Goal: Information Seeking & Learning: Find specific fact

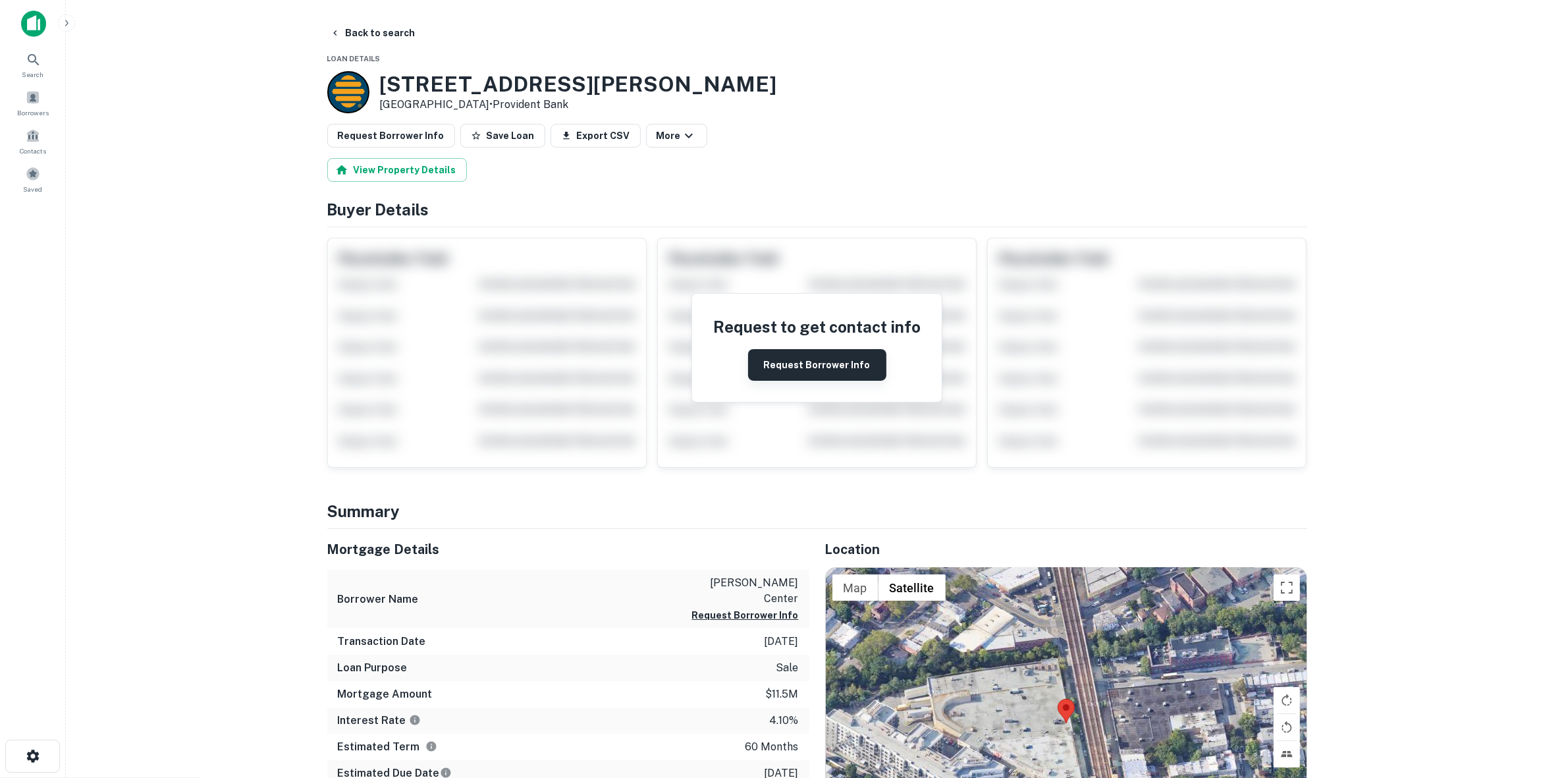
click at [810, 362] on button "Request Borrower Info" at bounding box center [816, 365] width 138 height 32
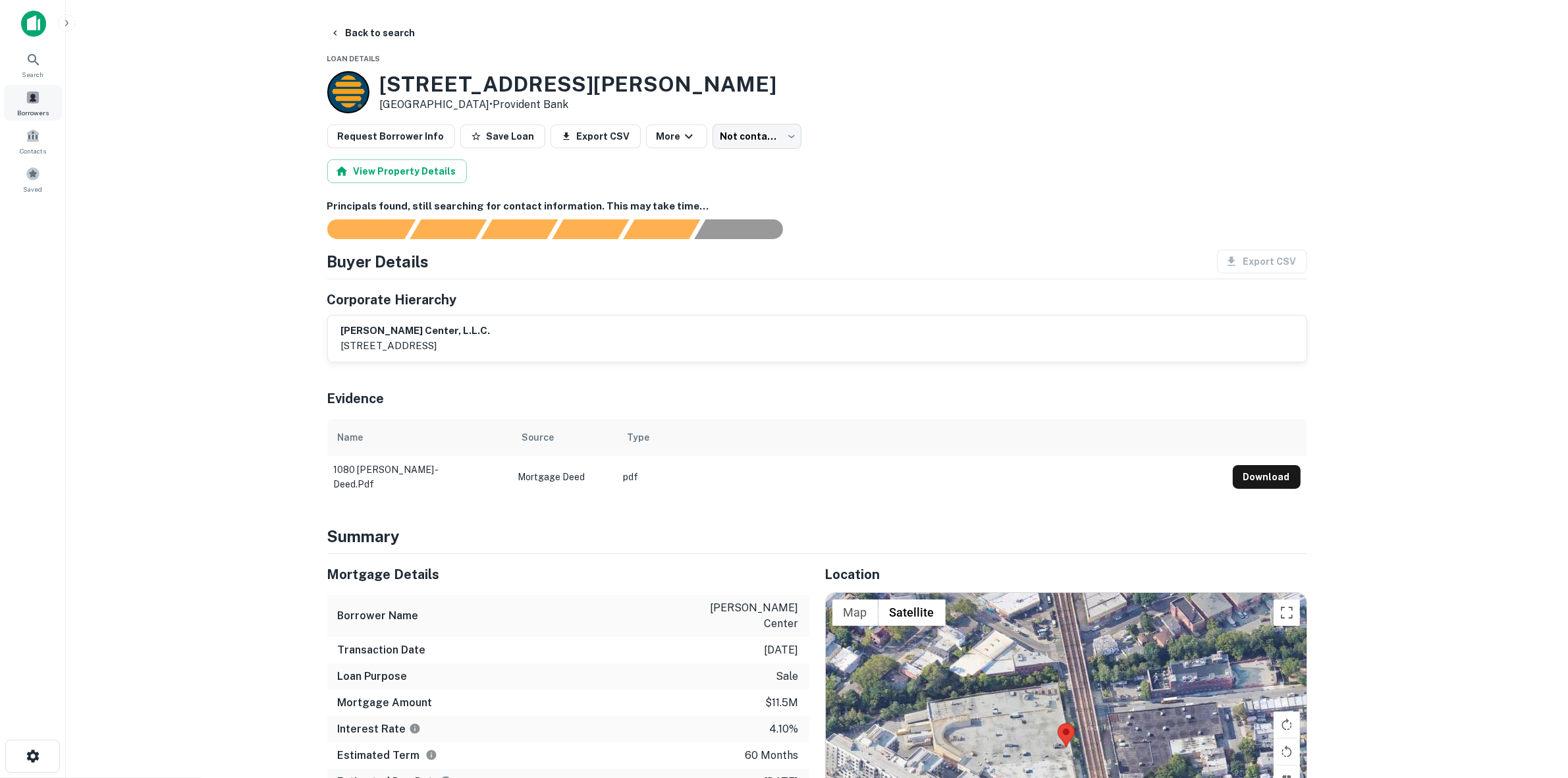
click at [44, 100] on div "Borrowers" at bounding box center [33, 102] width 58 height 35
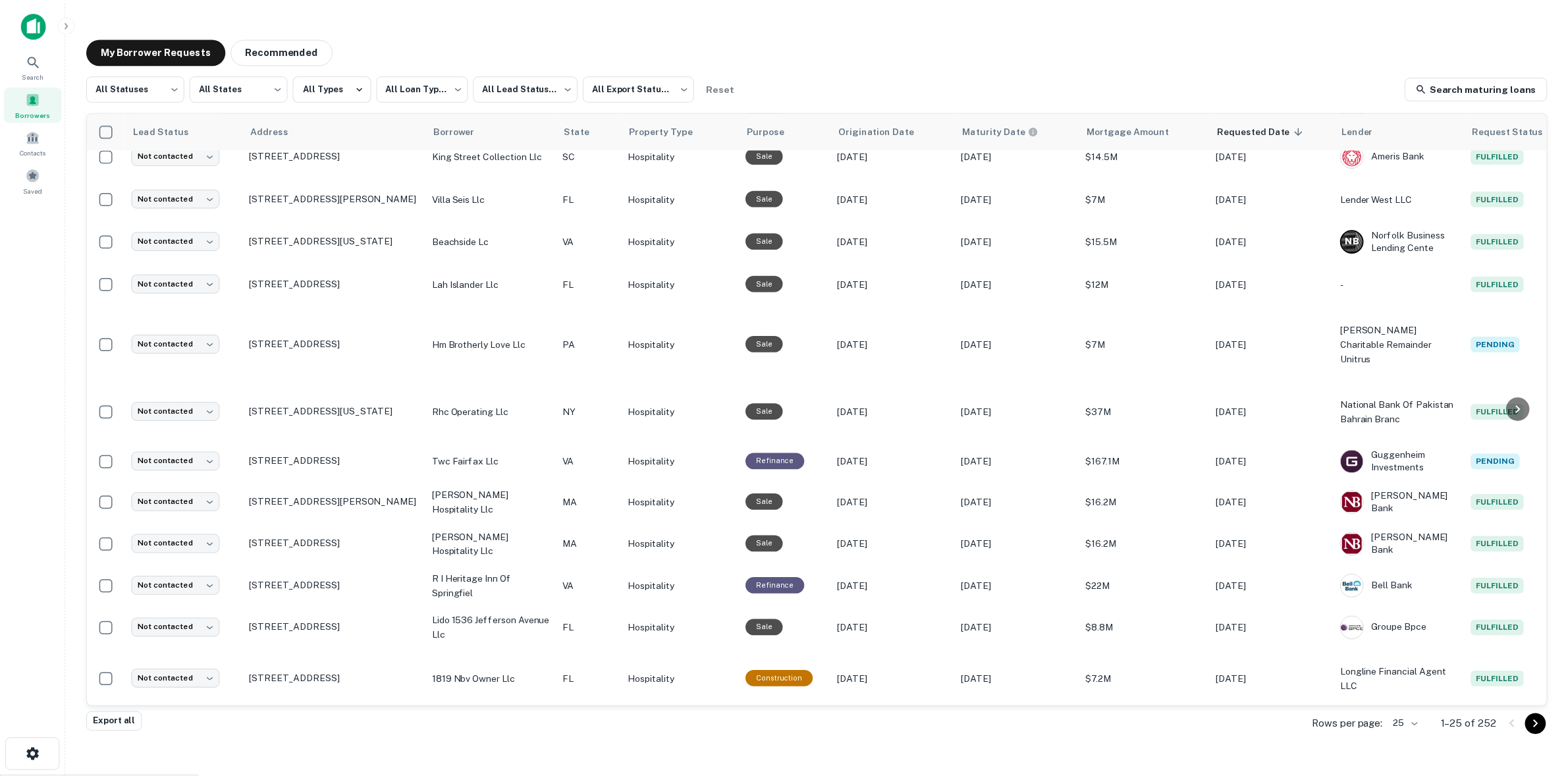
scroll to position [570, 0]
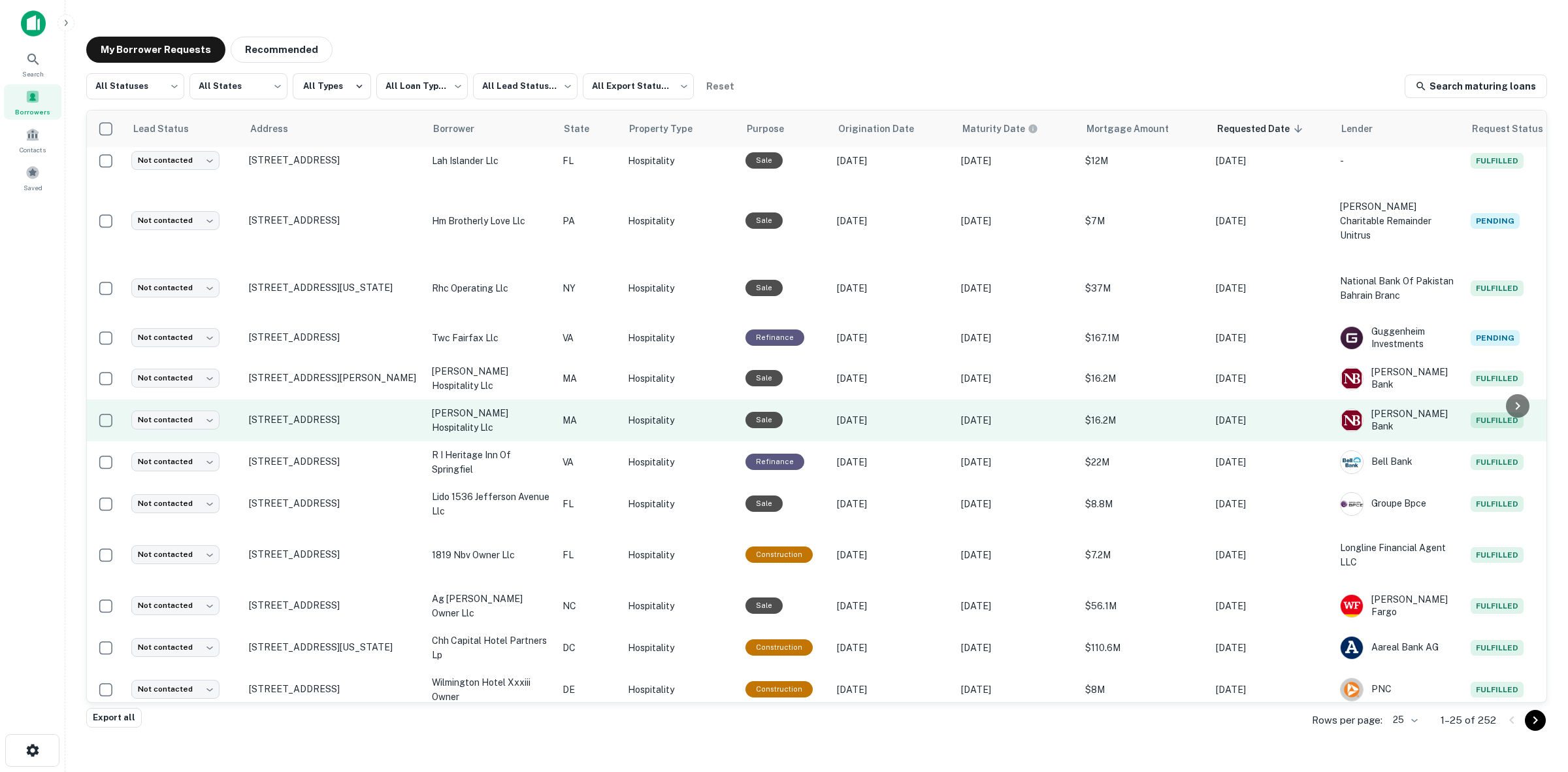
click at [877, 413] on p "[DATE]" at bounding box center [892, 420] width 111 height 14
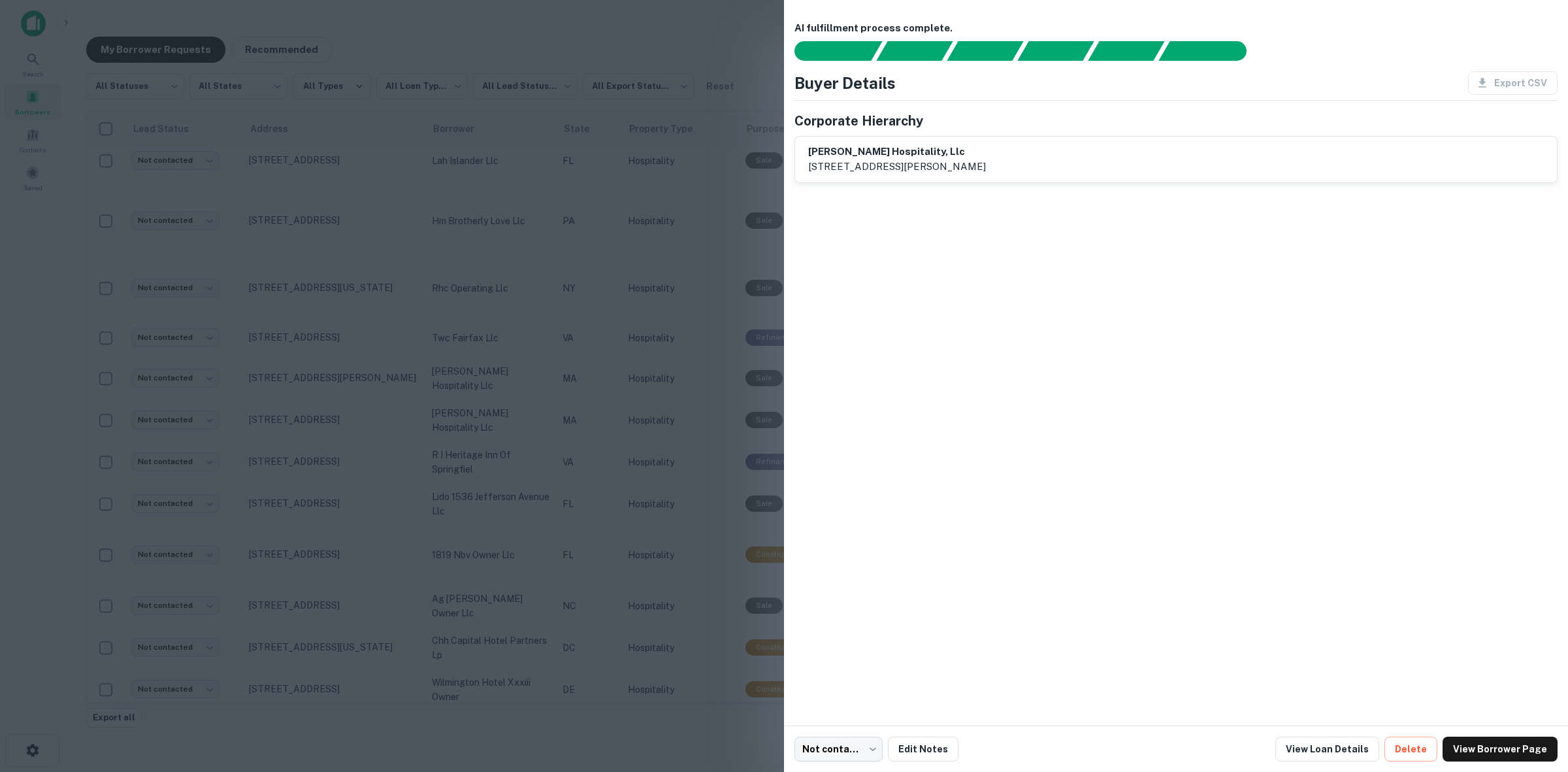
click at [742, 169] on div at bounding box center [784, 386] width 1568 height 772
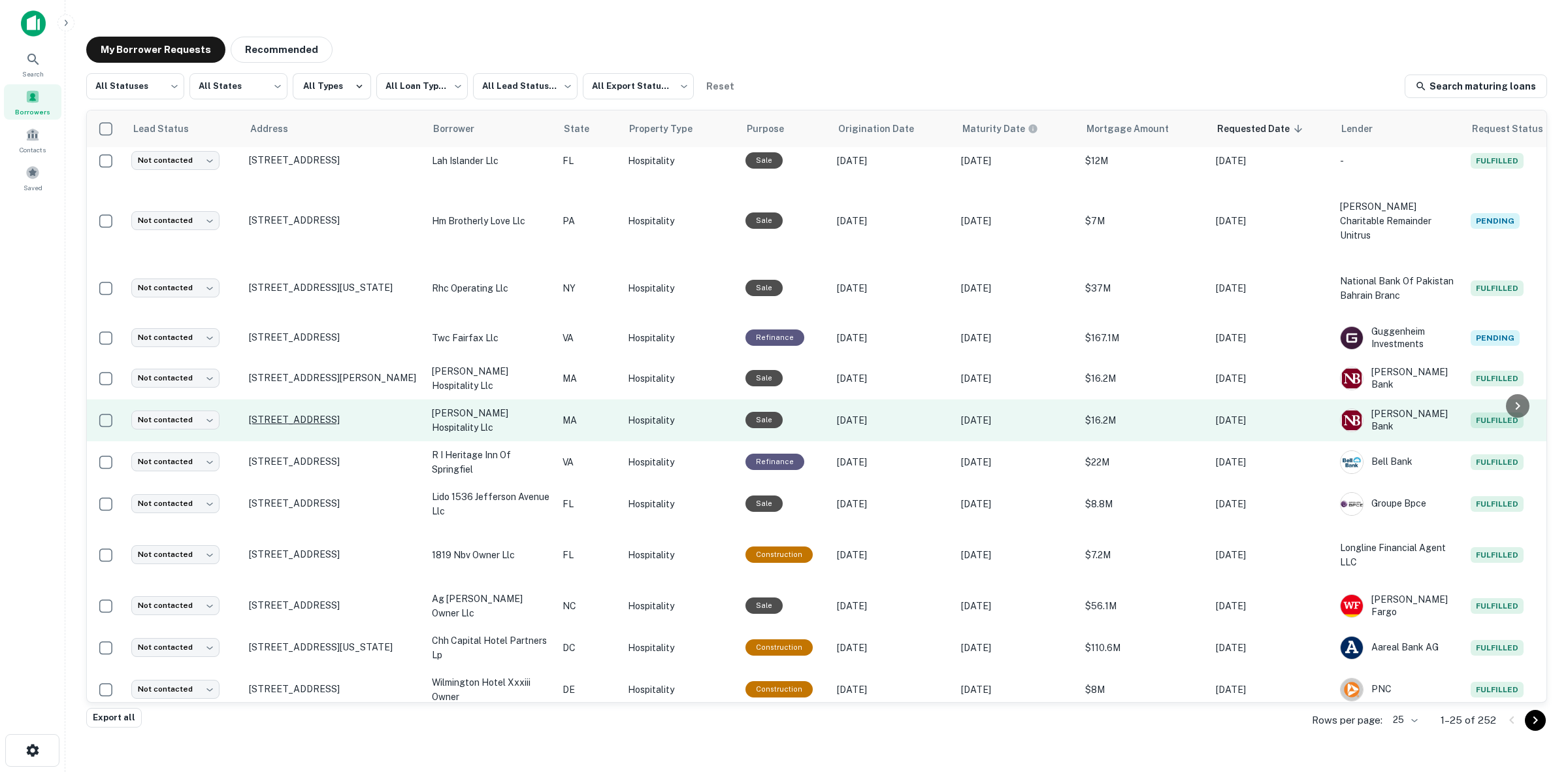
click at [262, 413] on p "929 Hingham St Rockland, MA 02370" at bounding box center [333, 419] width 170 height 12
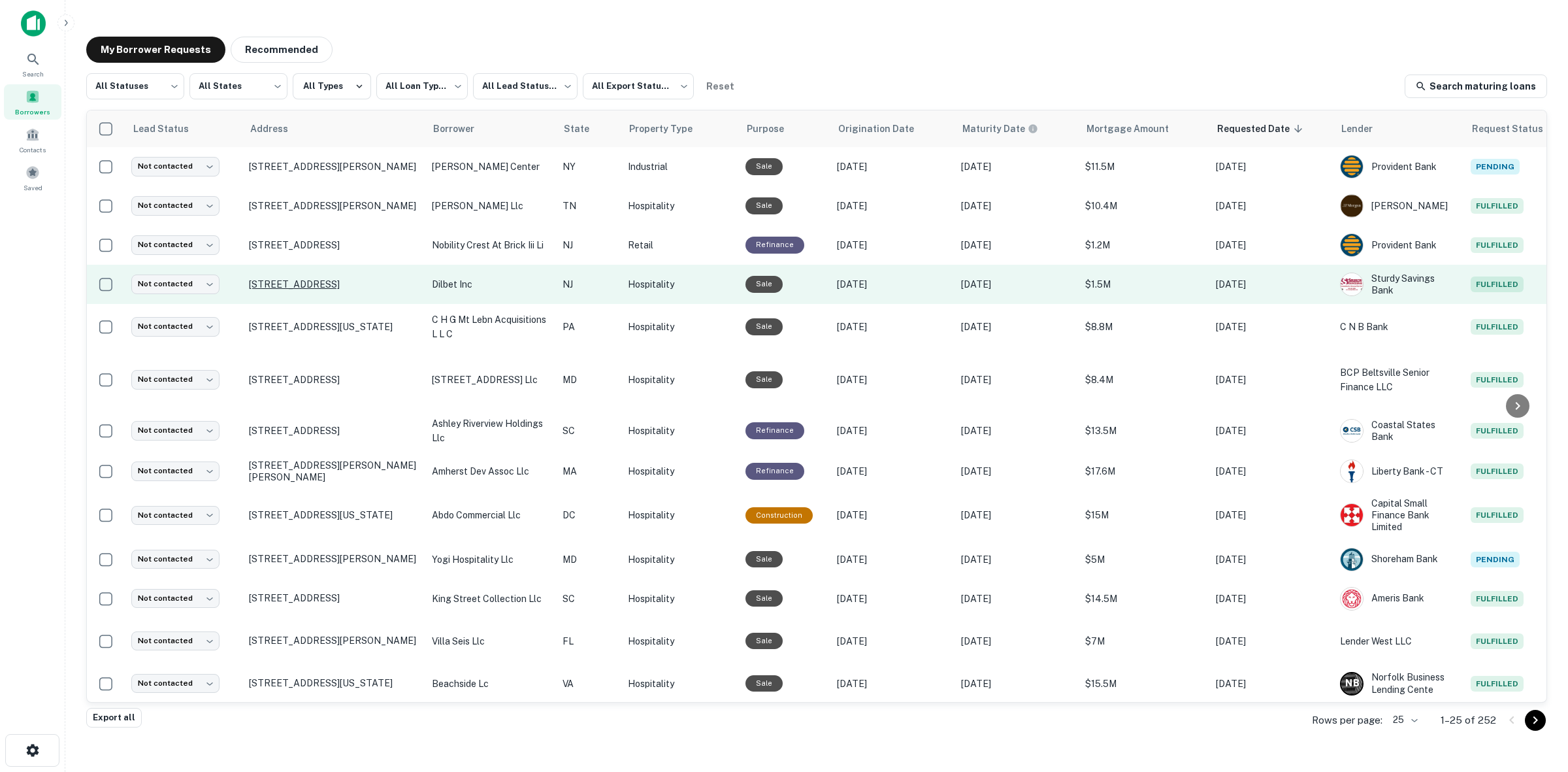
click at [344, 282] on p "105 80th St Avalon, NJ 08202" at bounding box center [333, 285] width 170 height 12
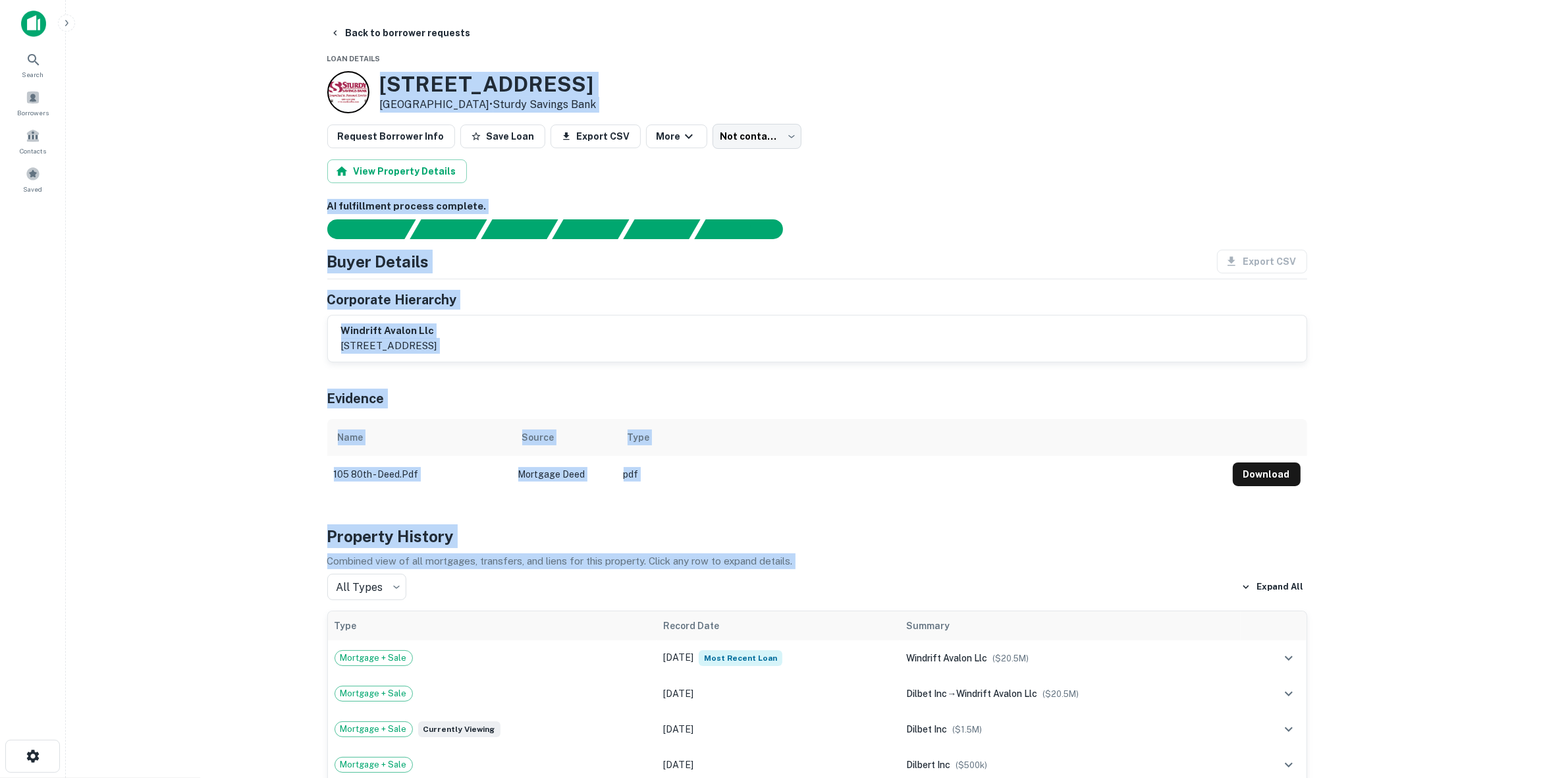
drag, startPoint x: 287, startPoint y: 96, endPoint x: 857, endPoint y: 604, distance: 763.5
click at [857, 604] on main "Back to borrower requests Loan Details 105 80th St Avalon, NJ 08202 • Sturdy Sa…" at bounding box center [817, 389] width 1502 height 778
click at [234, 451] on main "Back to borrower requests Loan Details 105 80th St Avalon, NJ 08202 • Sturdy Sa…" at bounding box center [817, 389] width 1502 height 778
click at [231, 455] on main "Back to borrower requests Loan Details 105 80th St Avalon, NJ 08202 • Sturdy Sa…" at bounding box center [817, 389] width 1502 height 778
click at [475, 423] on th "Name" at bounding box center [419, 438] width 184 height 37
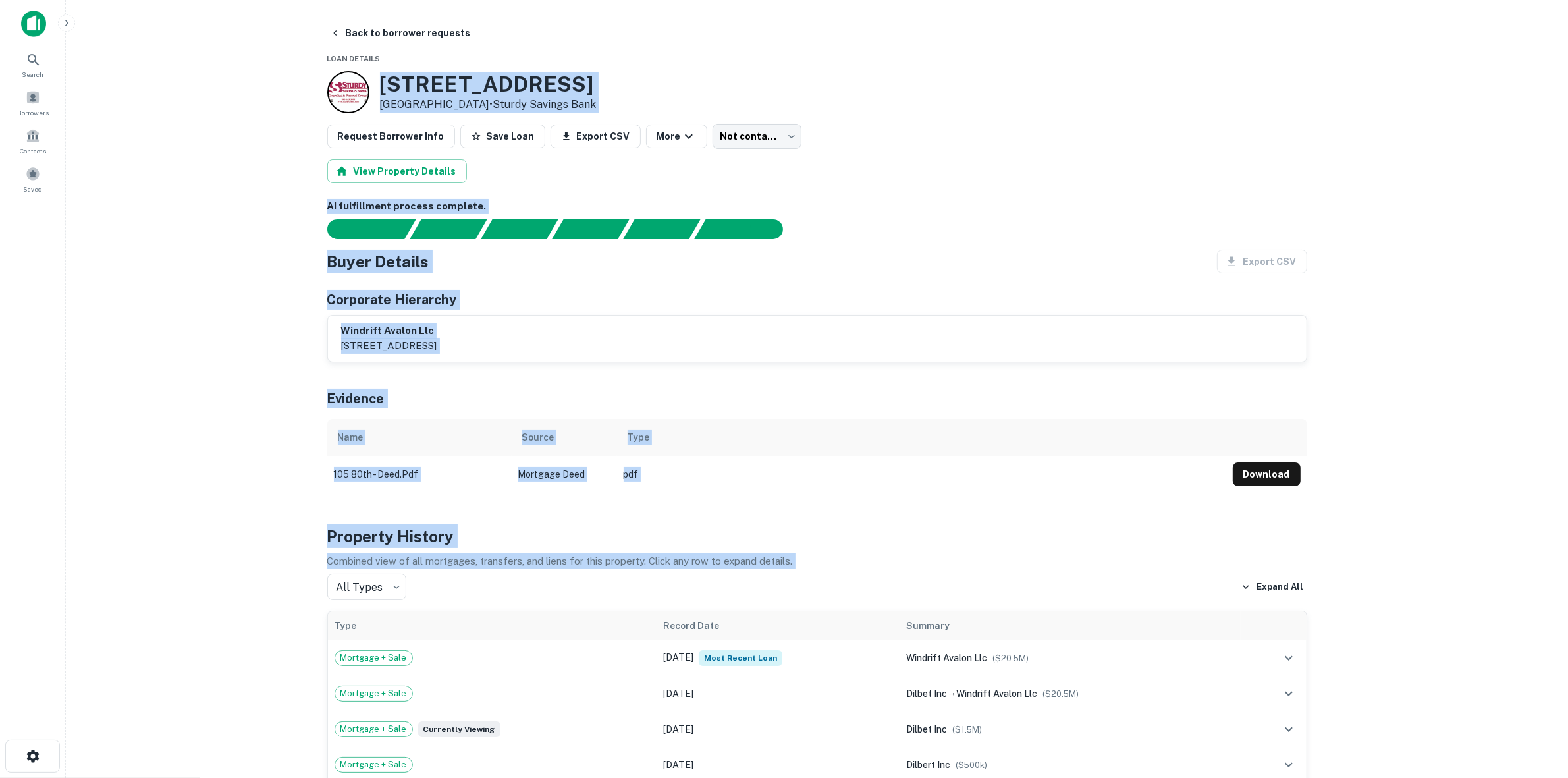
click at [712, 448] on th "Type" at bounding box center [921, 438] width 609 height 37
click at [653, 436] on div "Type" at bounding box center [922, 437] width 588 height 16
drag, startPoint x: 646, startPoint y: 442, endPoint x: 610, endPoint y: 446, distance: 36.2
click at [628, 446] on tr "Name Source Type" at bounding box center [816, 438] width 980 height 37
click at [511, 449] on th "Source" at bounding box center [564, 438] width 106 height 37
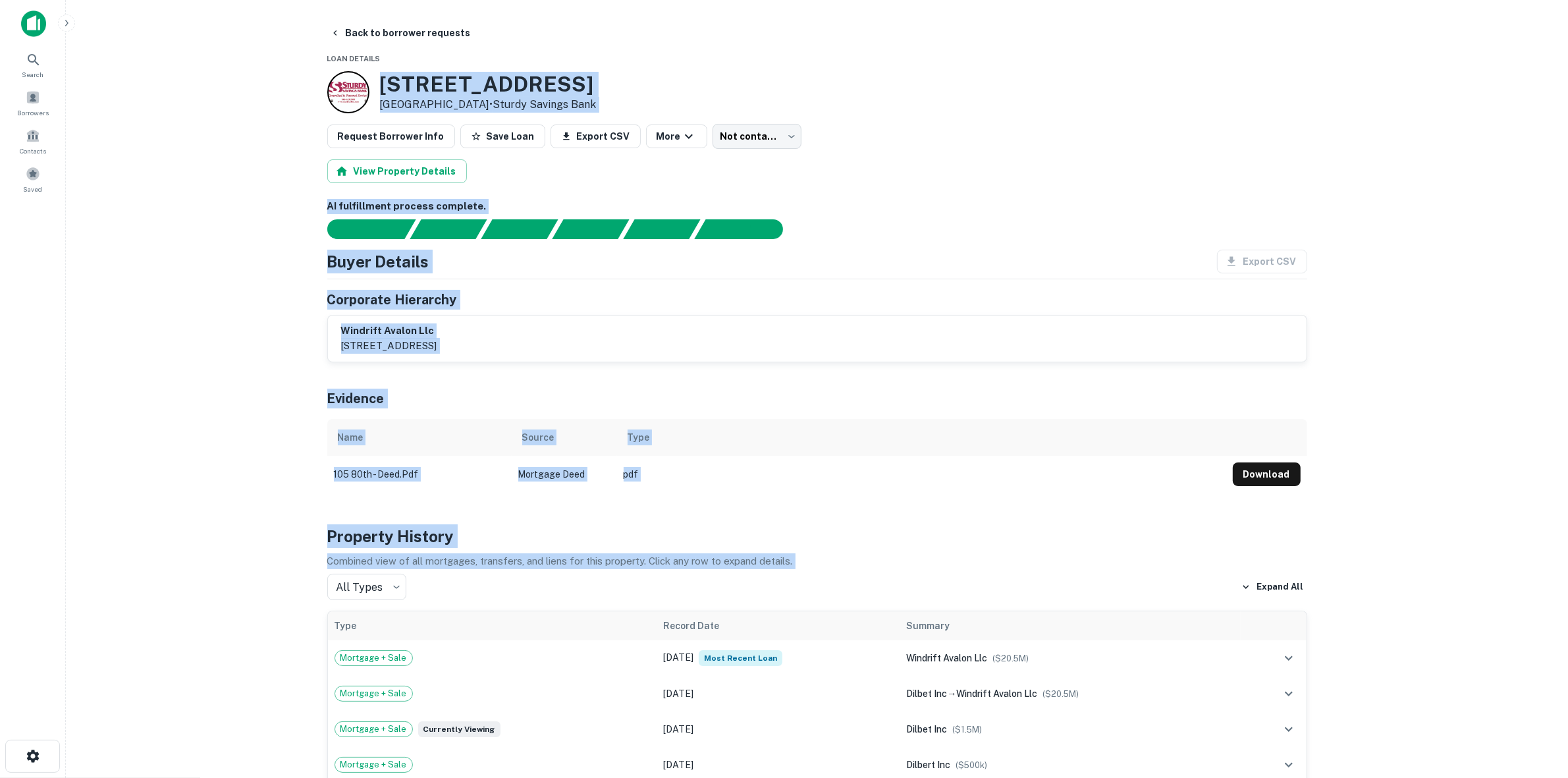
click at [370, 373] on div "Evidence" at bounding box center [816, 396] width 980 height 46
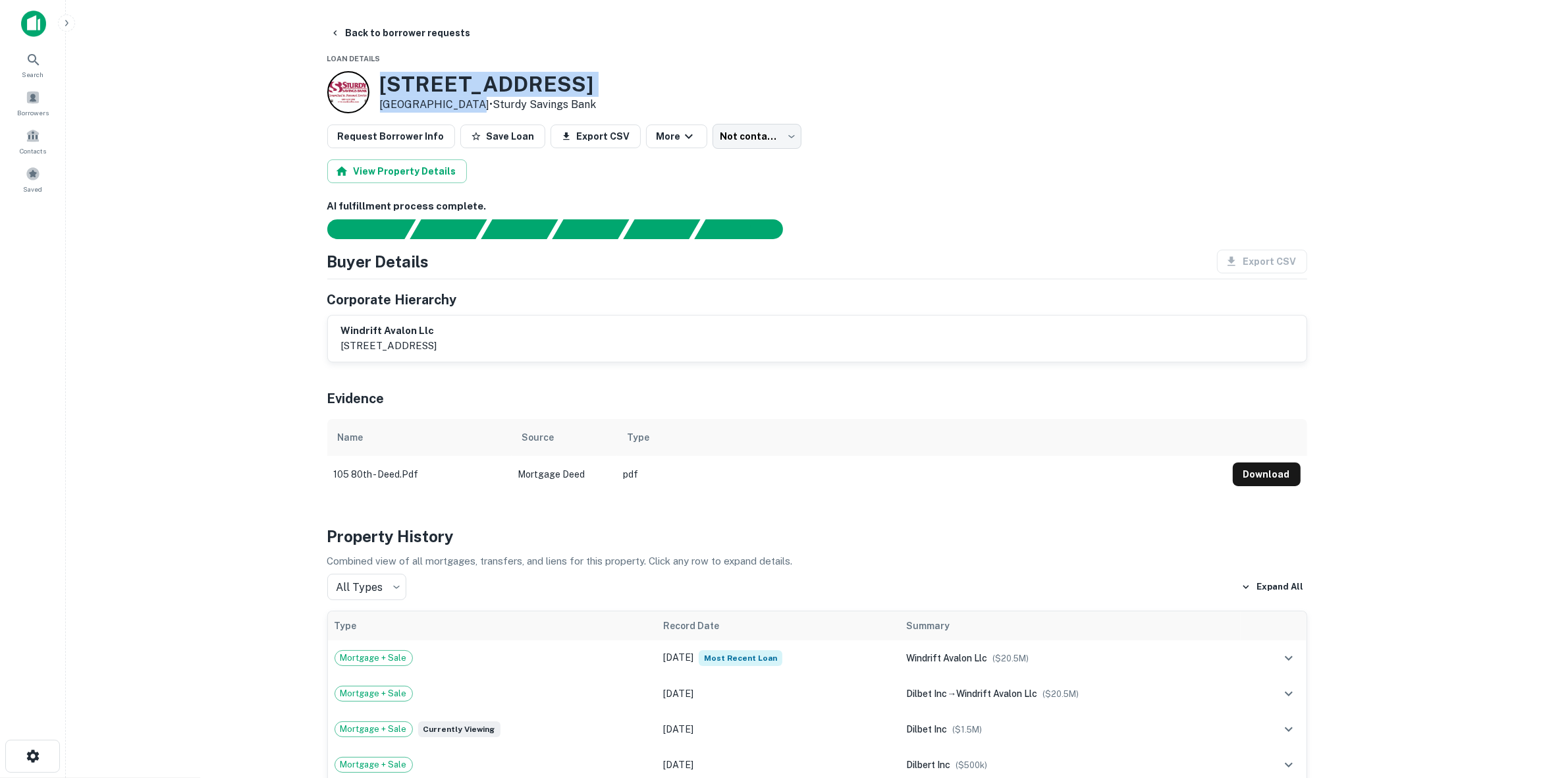
drag, startPoint x: 380, startPoint y: 83, endPoint x: 465, endPoint y: 101, distance: 86.9
click at [465, 101] on div "105 80th St Avalon, NJ 08202 • Sturdy Savings Bank" at bounding box center [488, 92] width 216 height 41
copy div "105 80th St Avalon, NJ 08202"
click at [40, 70] on span "Search" at bounding box center [34, 74] width 22 height 11
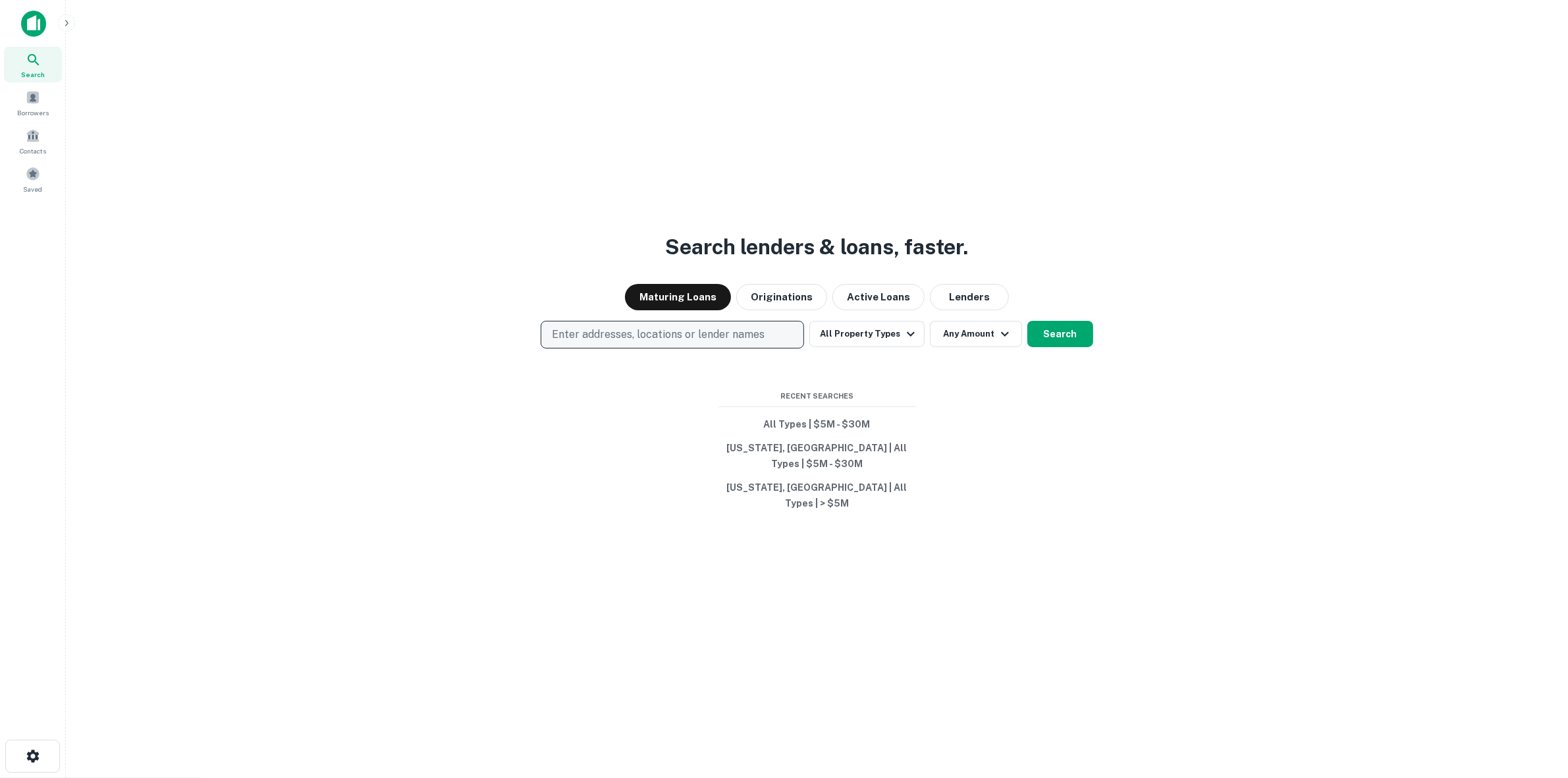
click at [724, 340] on button "Enter addresses, locations or lender names" at bounding box center [672, 335] width 263 height 28
type input "**********"
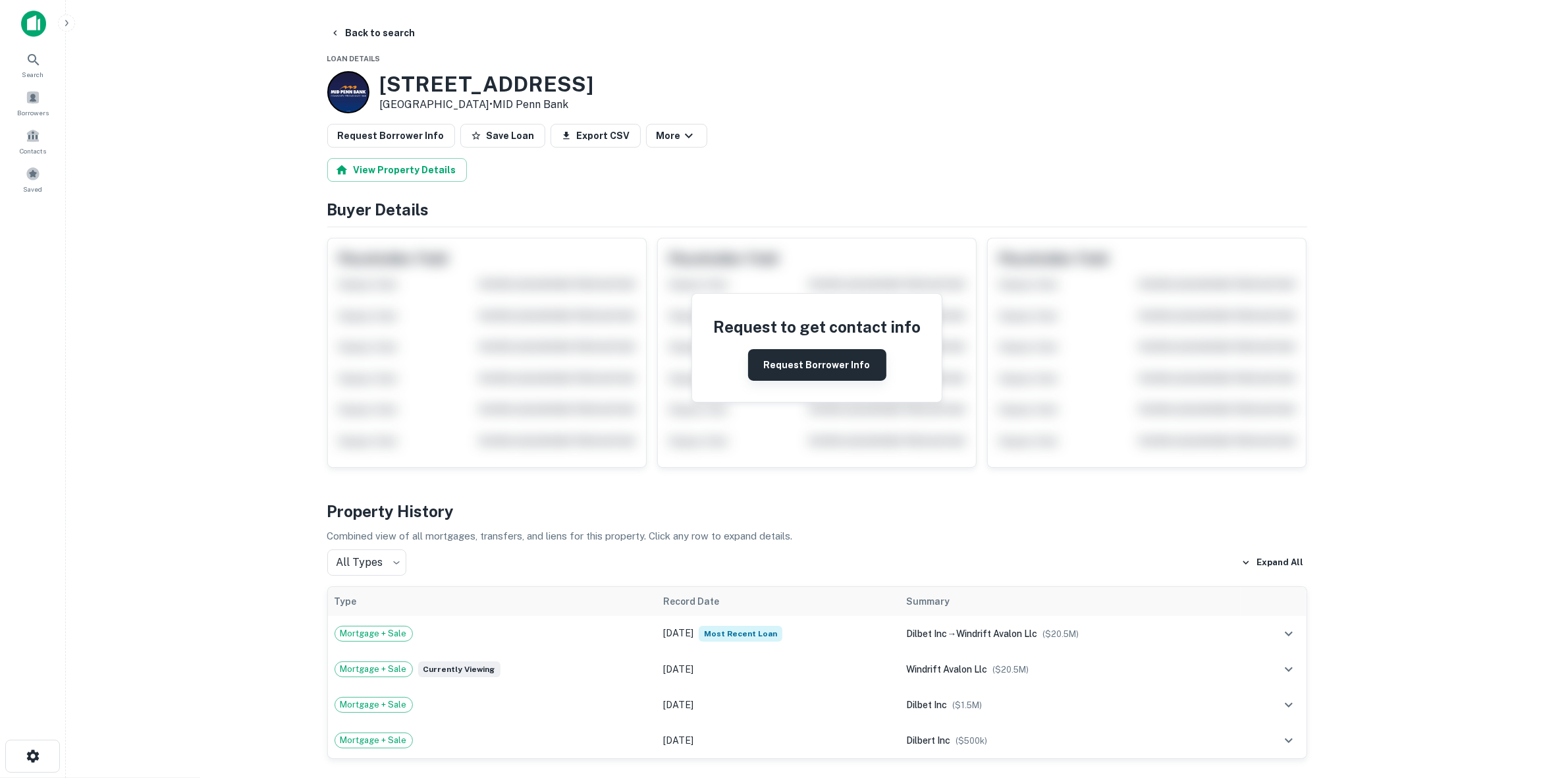
click at [800, 361] on button "Request Borrower Info" at bounding box center [816, 365] width 138 height 32
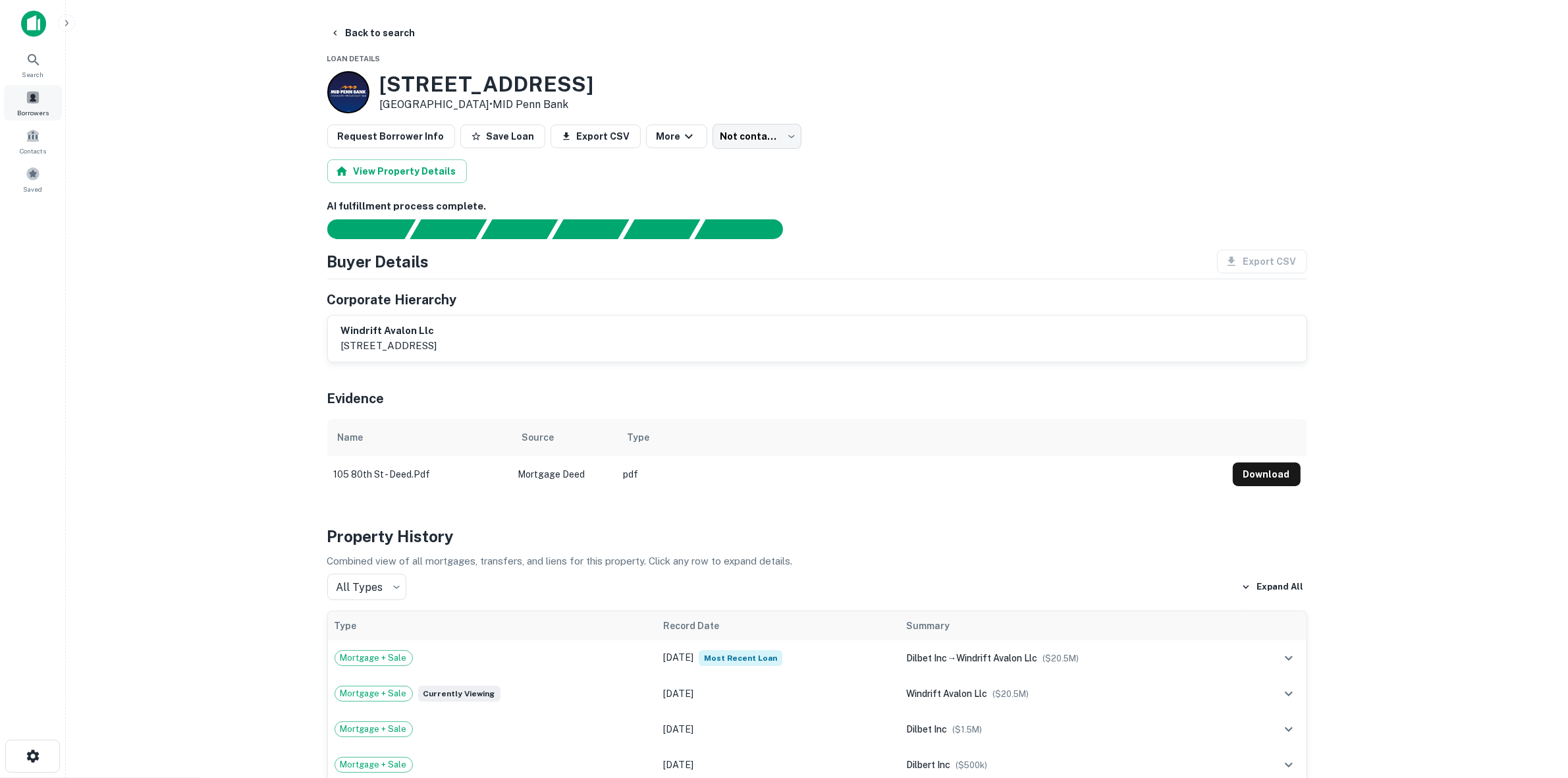
click at [31, 96] on span at bounding box center [33, 97] width 14 height 14
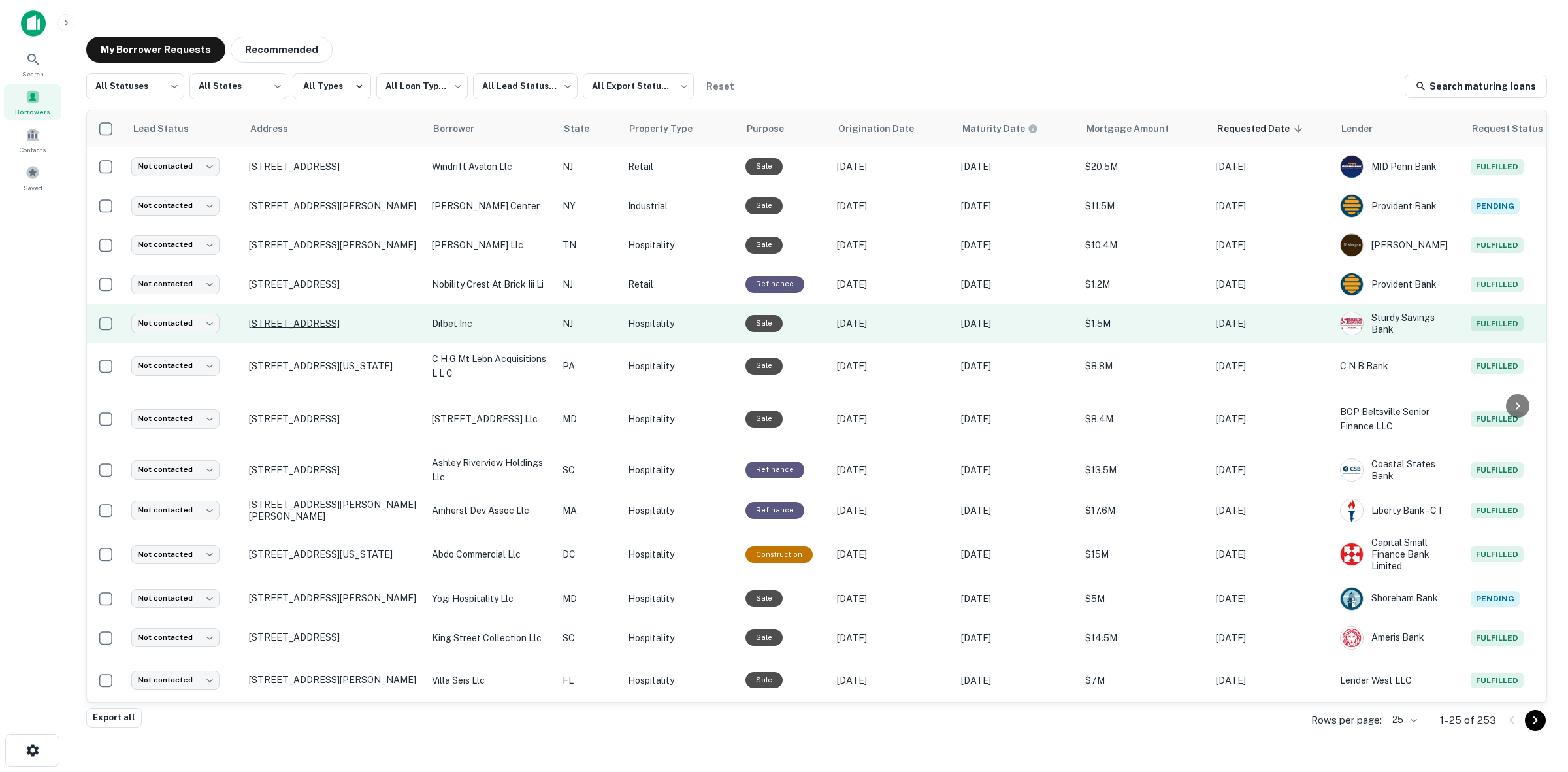
click at [324, 324] on p "105 80th St Avalon, NJ 08202" at bounding box center [333, 324] width 170 height 12
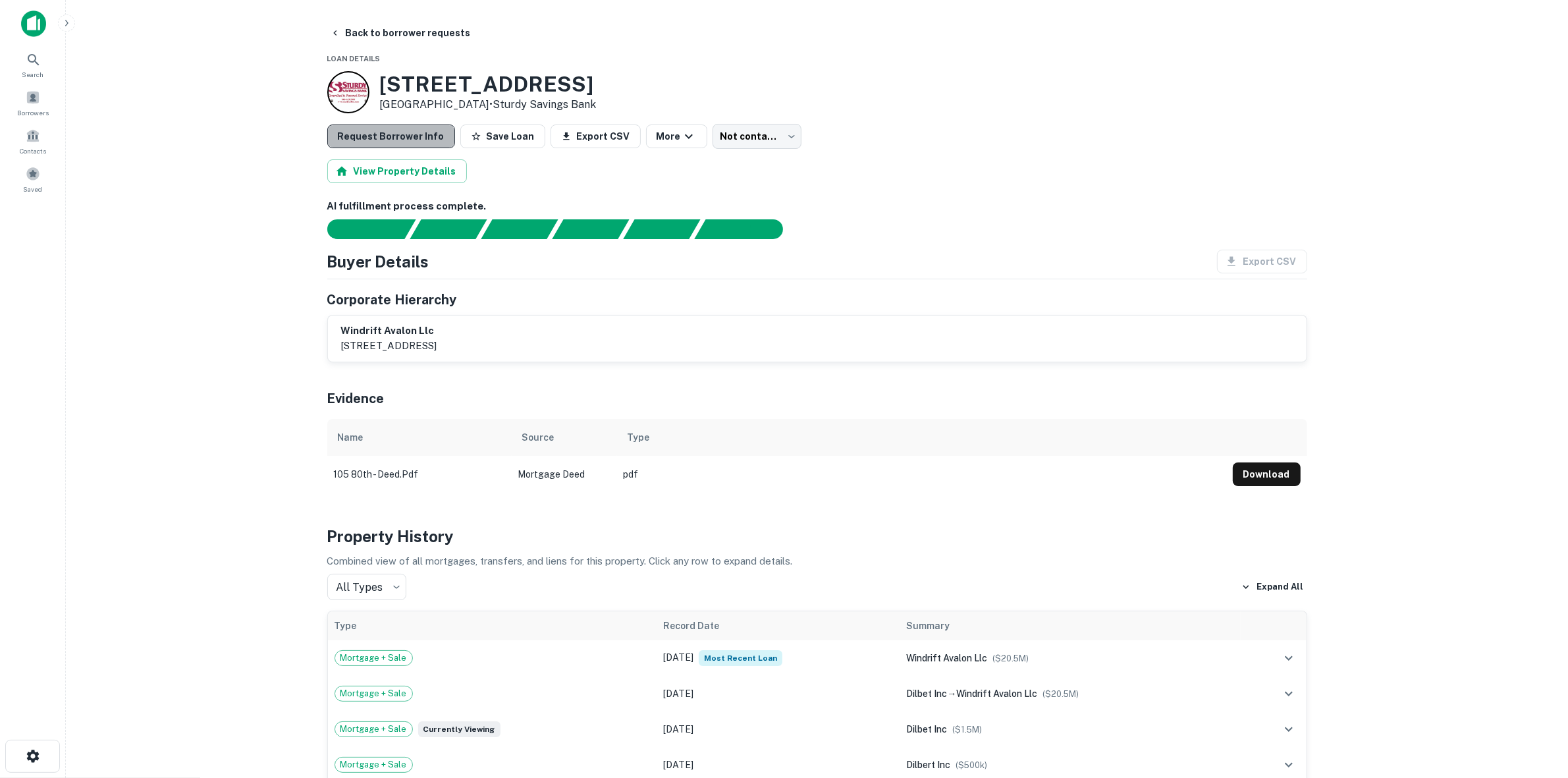
click at [396, 140] on button "Request Borrower Info" at bounding box center [391, 136] width 127 height 23
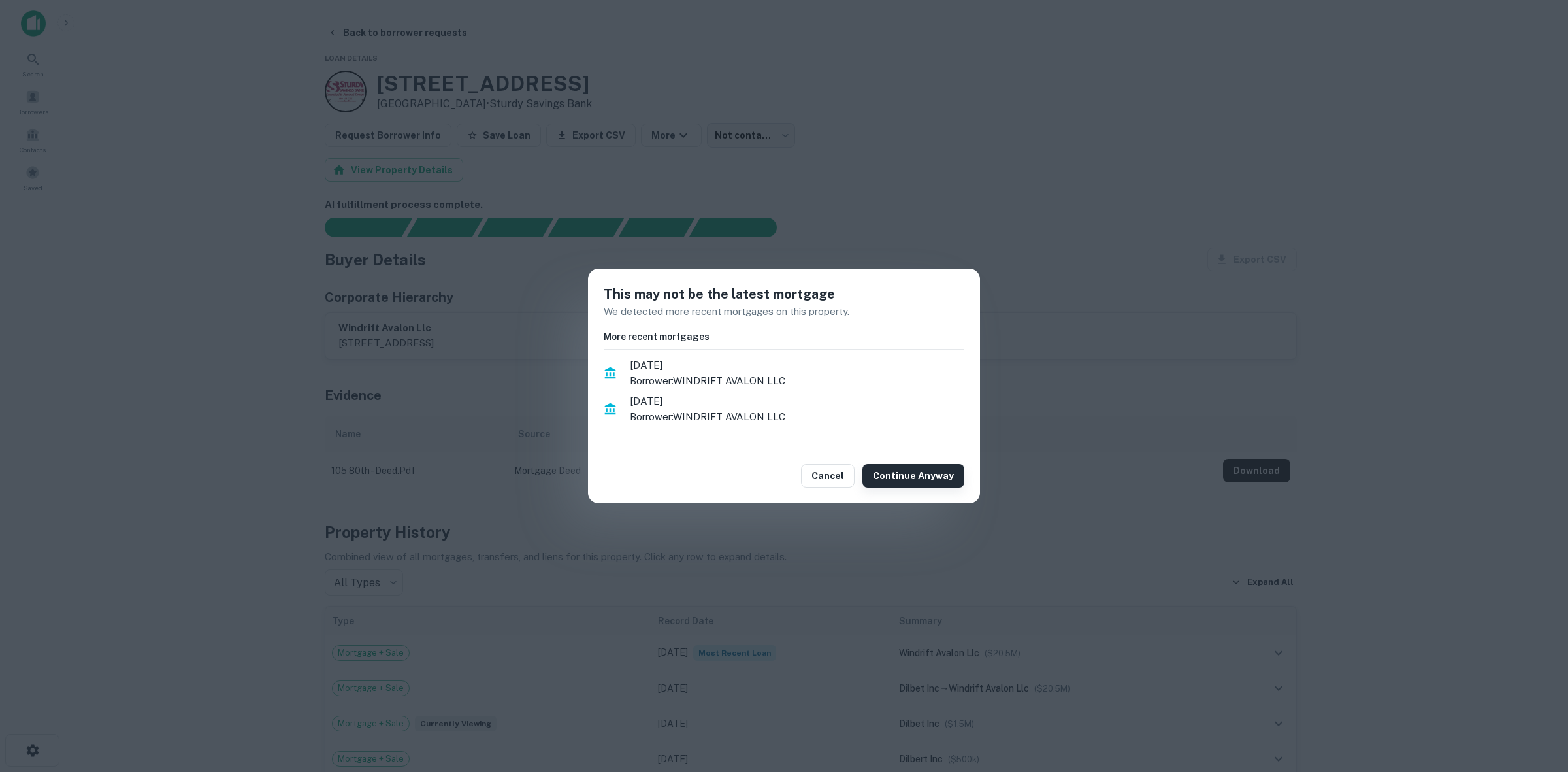
click at [910, 476] on button "Continue Anyway" at bounding box center [913, 476] width 102 height 23
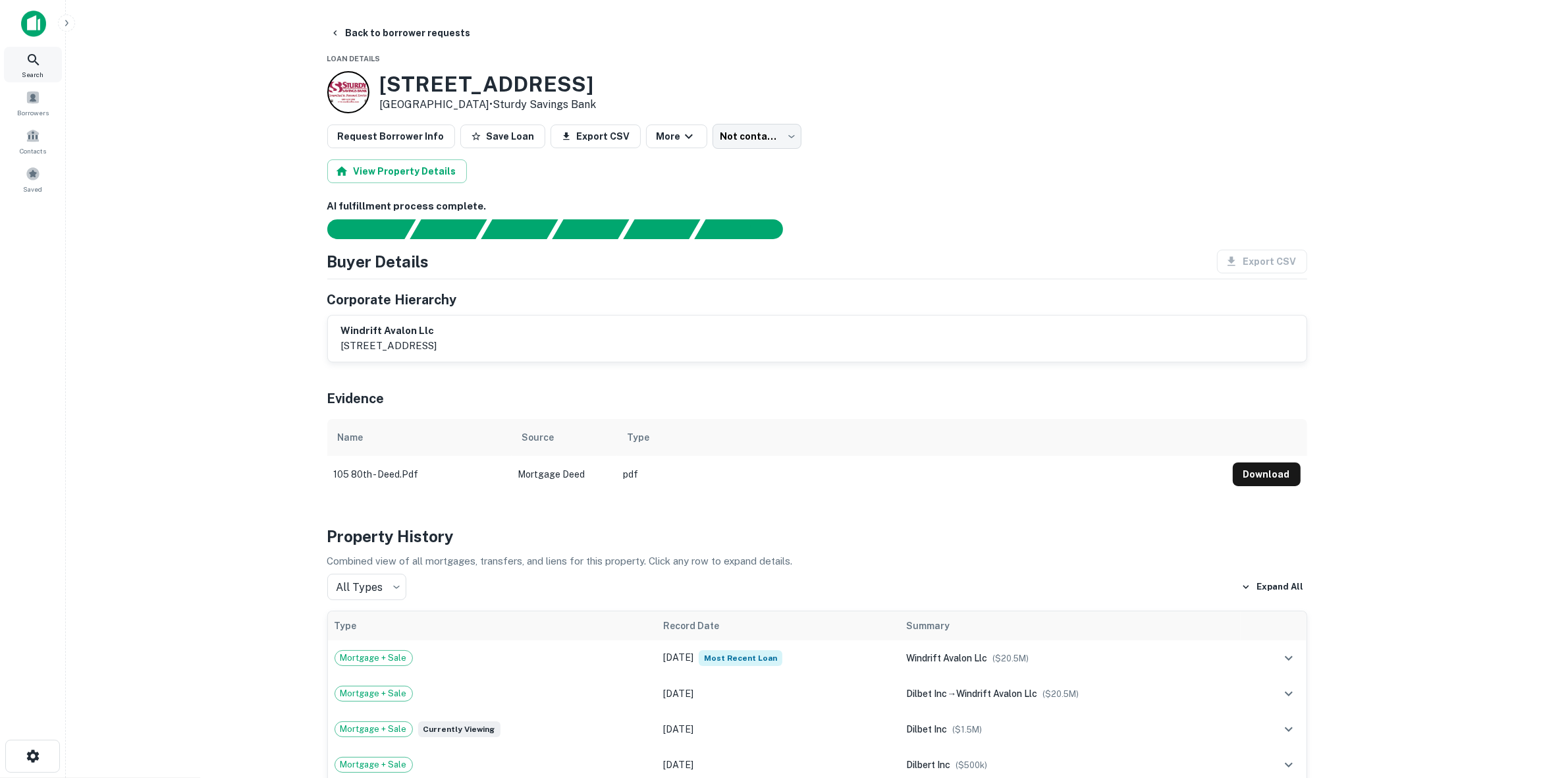
click at [47, 64] on div "Search" at bounding box center [33, 65] width 58 height 35
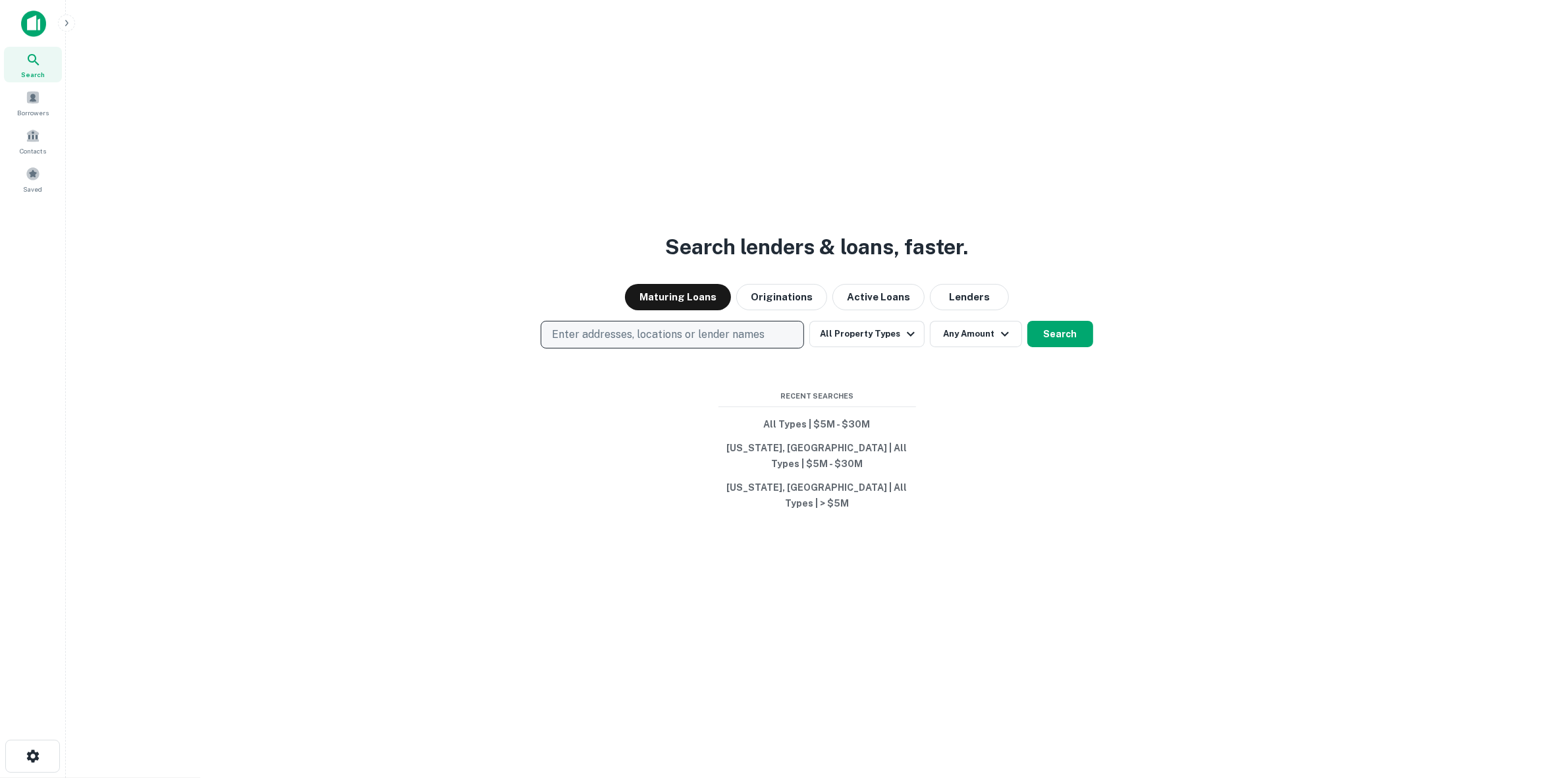
click at [736, 343] on p "Enter addresses, locations or lender names" at bounding box center [658, 335] width 213 height 16
type input "**********"
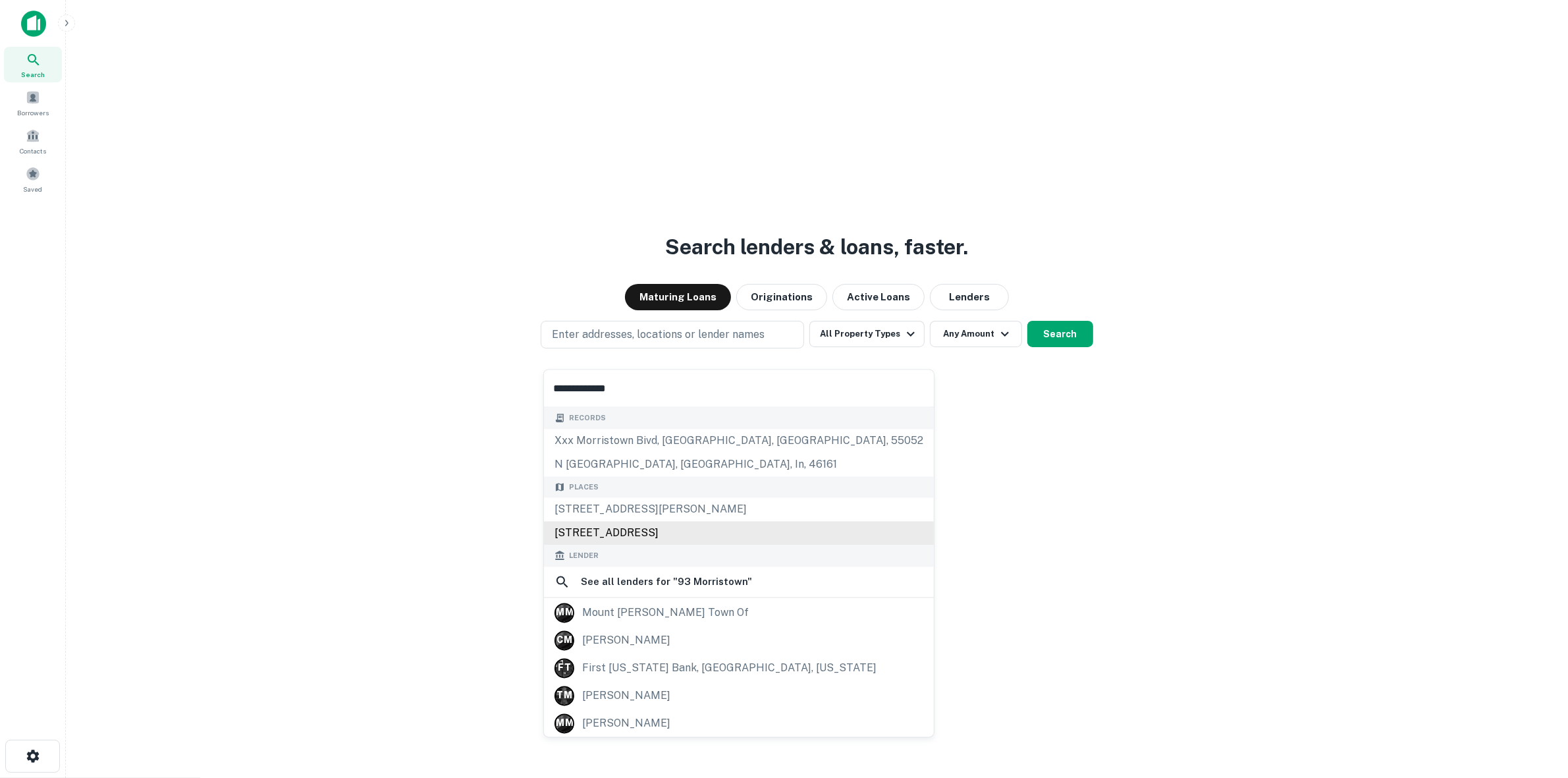
click at [717, 531] on div "[STREET_ADDRESS]" at bounding box center [738, 533] width 390 height 23
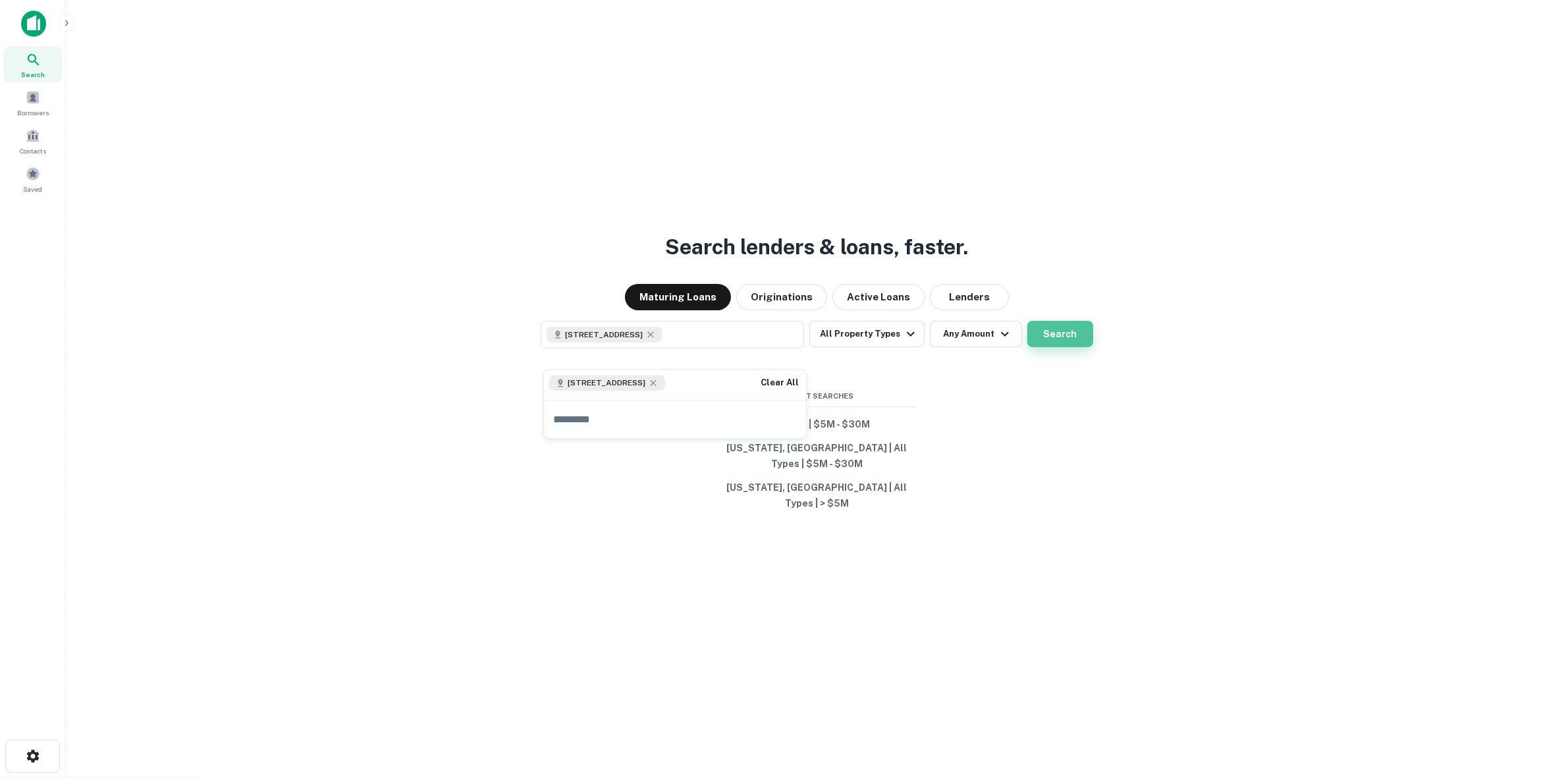
click at [1081, 336] on button "Search" at bounding box center [1060, 334] width 66 height 26
